Goal: Communication & Community: Answer question/provide support

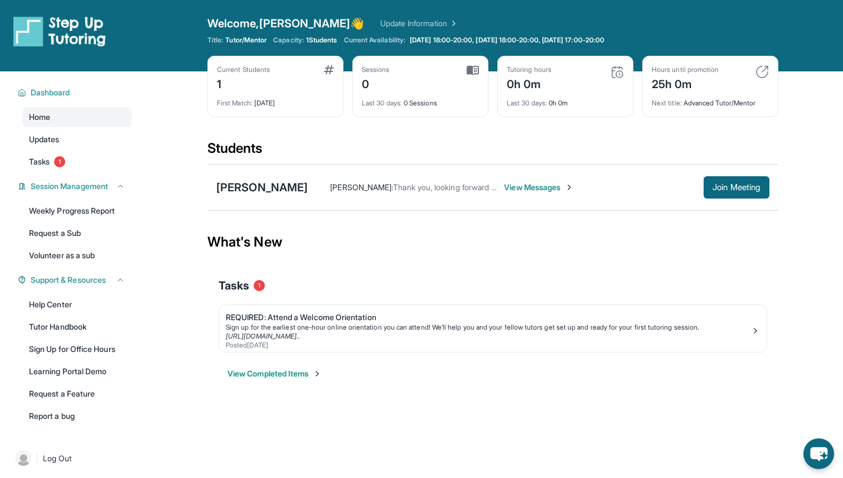
click at [533, 188] on span "View Messages" at bounding box center [539, 187] width 70 height 11
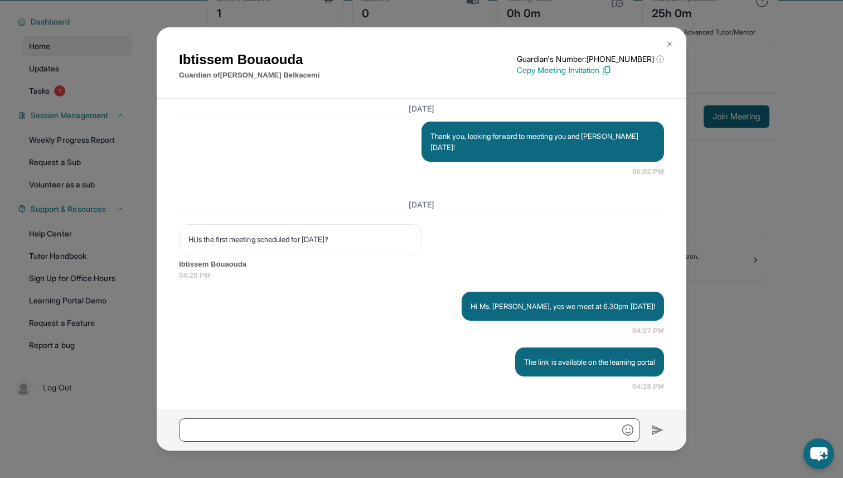
scroll to position [71, 0]
click at [755, 314] on div "[PERSON_NAME] Guardian of [PERSON_NAME] Guardian's Number: [PHONE_NUMBER] ⓘ Thi…" at bounding box center [421, 239] width 843 height 478
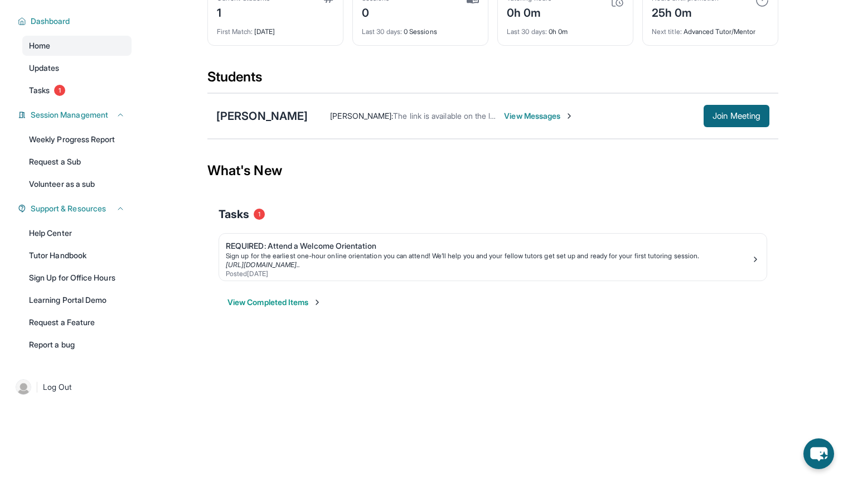
scroll to position [0, 0]
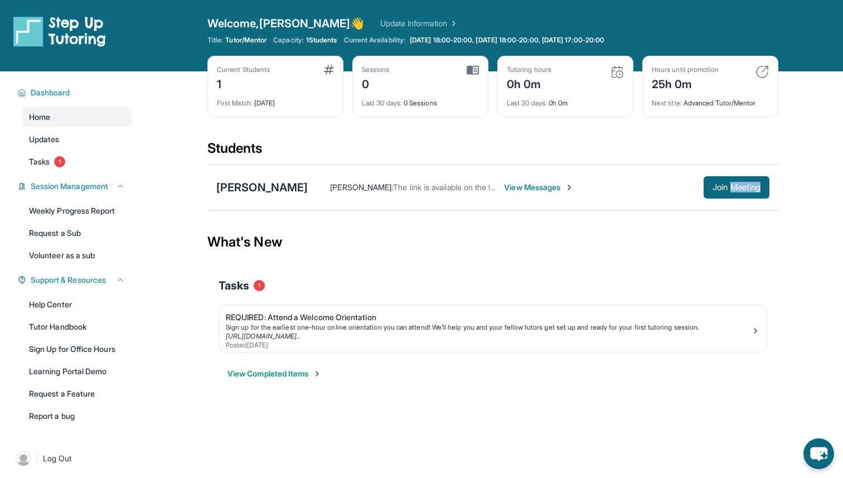
click at [692, 259] on div "What's New" at bounding box center [492, 241] width 571 height 49
click at [539, 187] on span "View Messages" at bounding box center [539, 187] width 70 height 11
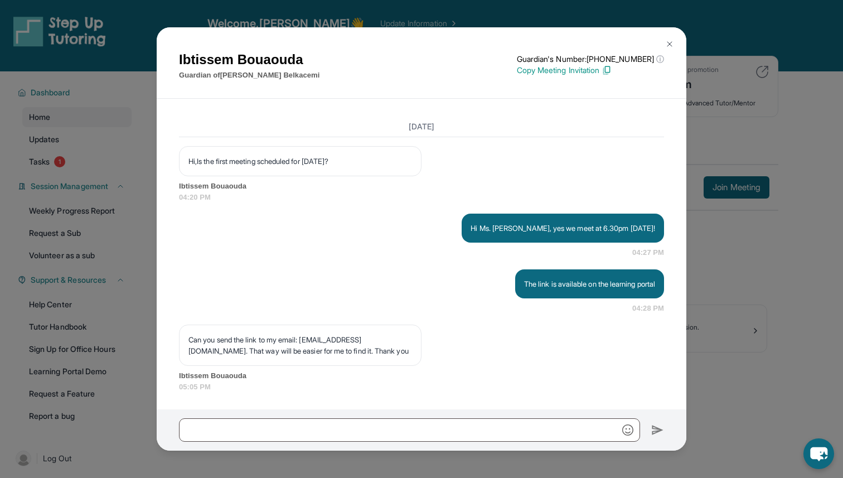
scroll to position [1294, 0]
click at [612, 69] on img at bounding box center [607, 70] width 10 height 10
click at [241, 342] on p "Can you send the link to my email: [EMAIL_ADDRESS][DOMAIN_NAME]. That way will …" at bounding box center [300, 344] width 224 height 22
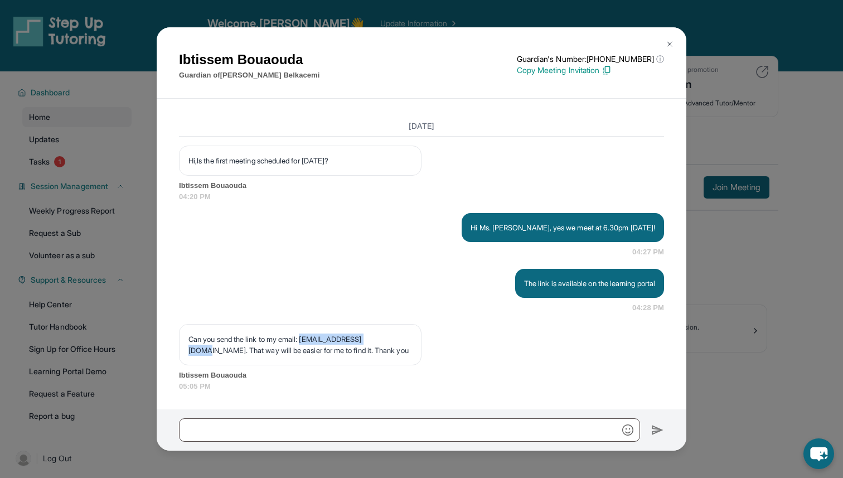
click at [241, 342] on p "Can you send the link to my email: [EMAIL_ADDRESS][DOMAIN_NAME]. That way will …" at bounding box center [300, 344] width 224 height 22
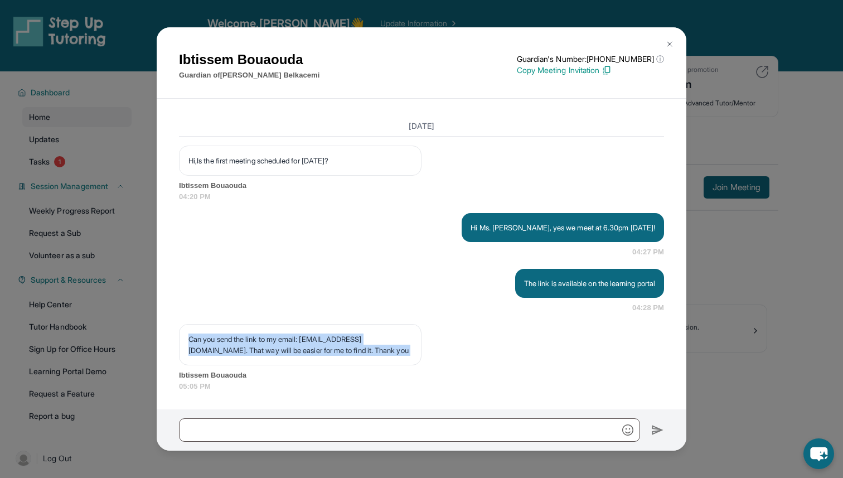
click at [241, 342] on p "Can you send the link to my email: [EMAIL_ADDRESS][DOMAIN_NAME]. That way will …" at bounding box center [300, 344] width 224 height 22
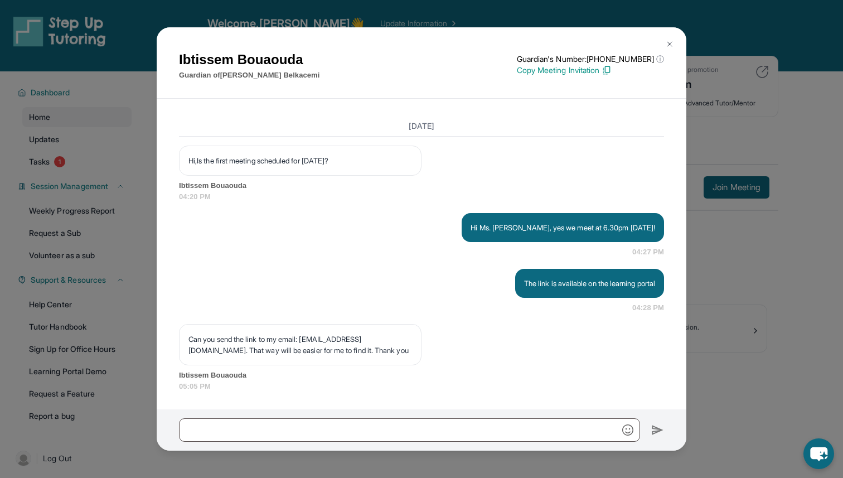
click at [274, 362] on div "Can you send the link to my email: [EMAIL_ADDRESS][DOMAIN_NAME]. That way will …" at bounding box center [300, 344] width 243 height 41
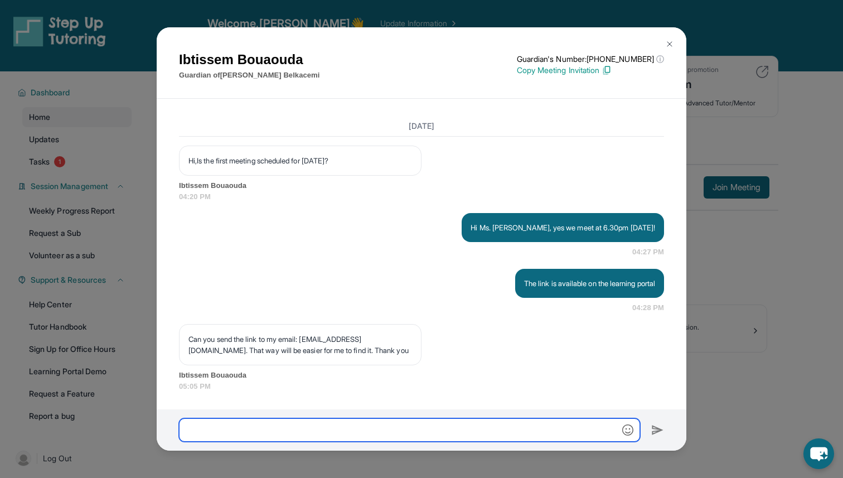
click at [289, 430] on input "text" at bounding box center [409, 429] width 461 height 23
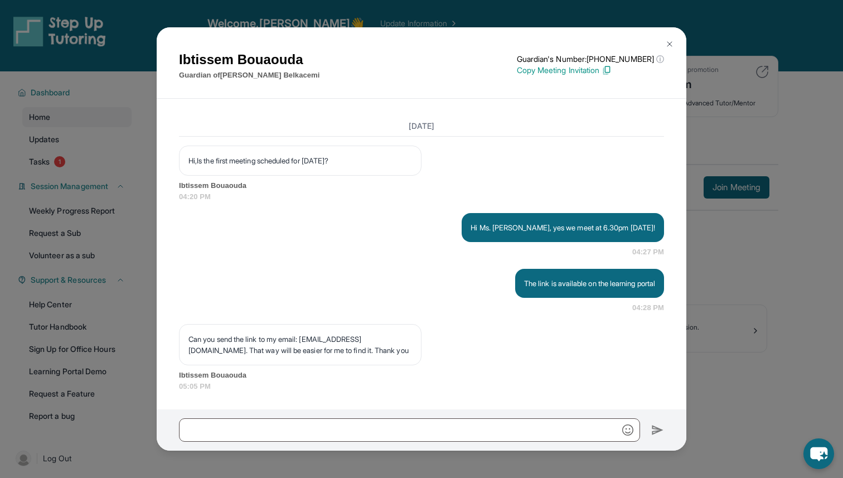
click at [563, 69] on p "Copy Meeting Invitation" at bounding box center [590, 70] width 147 height 11
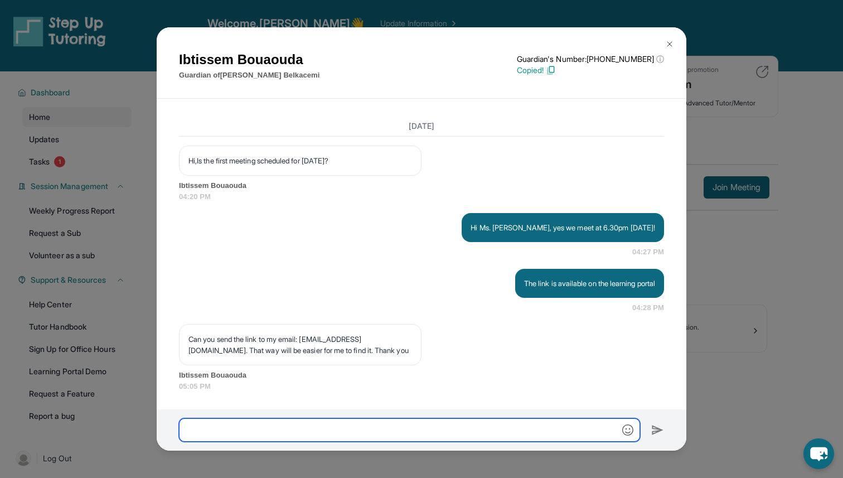
click at [287, 430] on input "text" at bounding box center [409, 429] width 461 height 23
paste input "**********"
type input "**********"
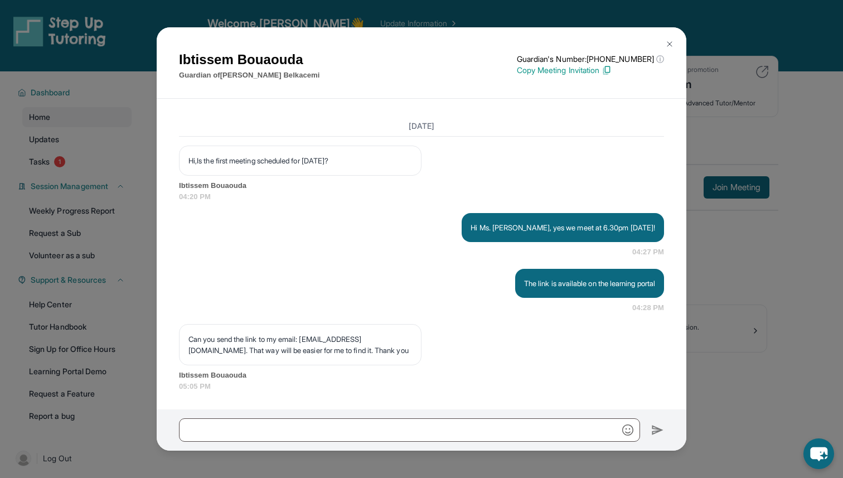
click at [699, 163] on div "[PERSON_NAME] Guardian of [PERSON_NAME] Guardian's Number: [PHONE_NUMBER] ⓘ Thi…" at bounding box center [421, 239] width 843 height 478
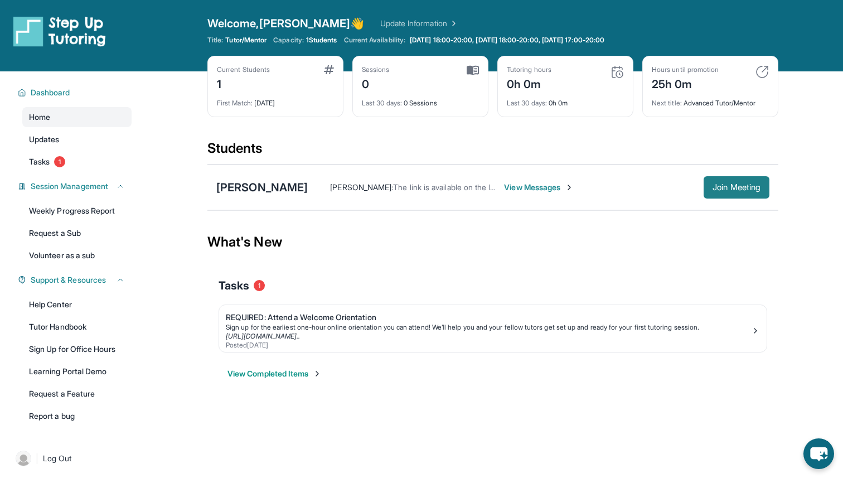
click at [722, 186] on span "Join Meeting" at bounding box center [737, 187] width 48 height 7
click at [748, 186] on span "Join Meeting" at bounding box center [737, 187] width 48 height 7
click at [539, 188] on span "View Messages" at bounding box center [539, 187] width 70 height 11
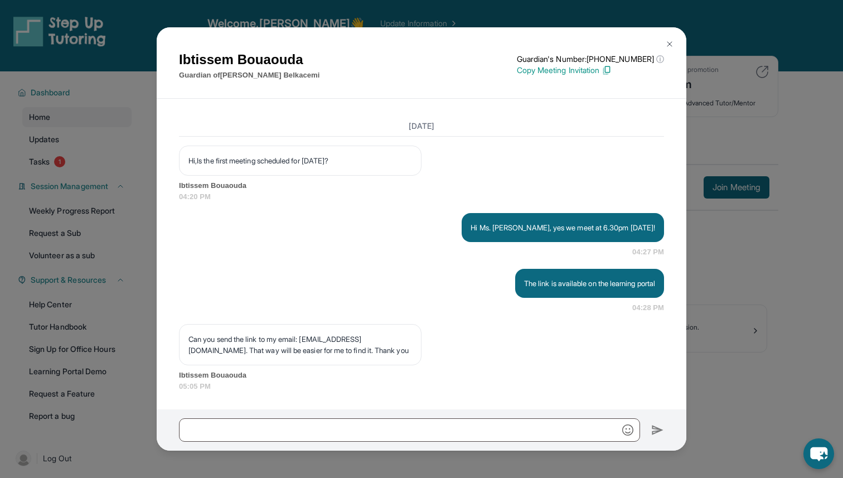
click at [609, 71] on p "Copy Meeting Invitation" at bounding box center [590, 70] width 147 height 11
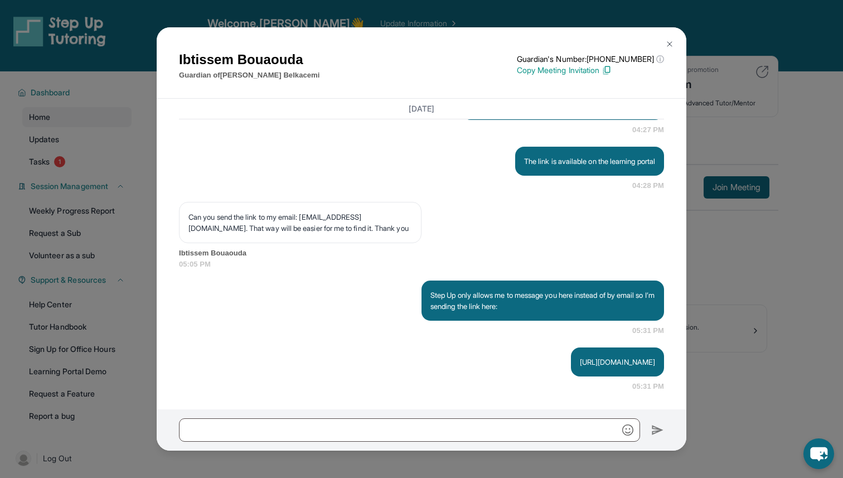
scroll to position [1416, 0]
click at [735, 281] on div "[PERSON_NAME] Guardian of [PERSON_NAME] Guardian's Number: [PHONE_NUMBER] ⓘ Thi…" at bounding box center [421, 239] width 843 height 478
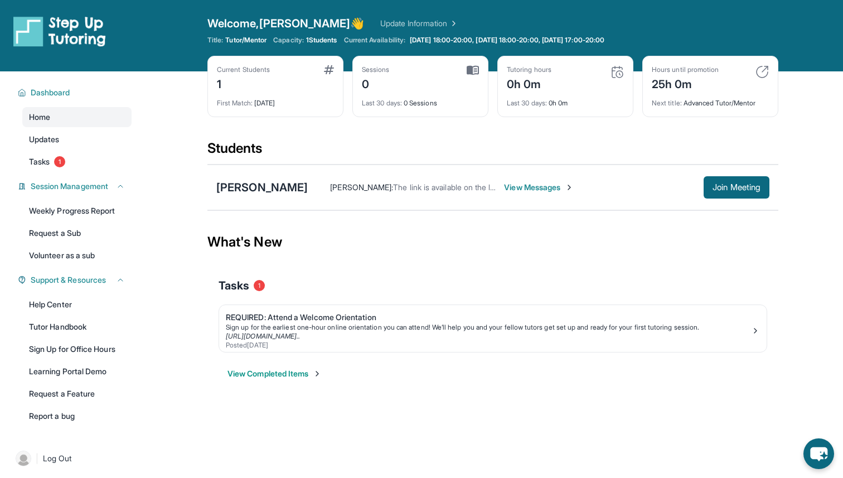
click at [522, 230] on div "What's New" at bounding box center [492, 241] width 571 height 49
click at [739, 190] on span "Join Meeting" at bounding box center [737, 187] width 48 height 7
